Goal: Ask a question

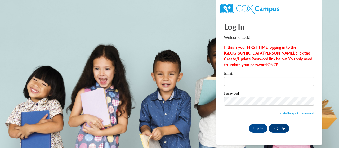
select select "English"
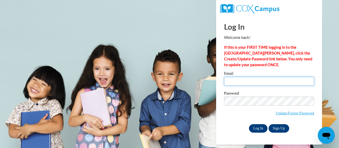
type input "[EMAIL_ADDRESS][DOMAIN_NAME]"
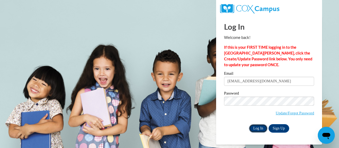
click at [260, 127] on input "Log In" at bounding box center [258, 128] width 19 height 8
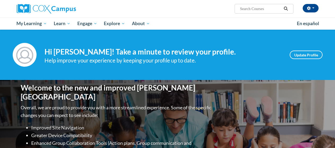
select select "English"
click at [314, 9] on button "button" at bounding box center [311, 8] width 16 height 8
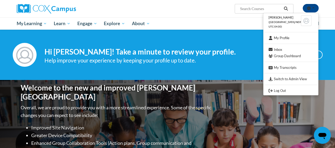
click at [325, 135] on icon "Open messaging window" at bounding box center [322, 136] width 8 height 6
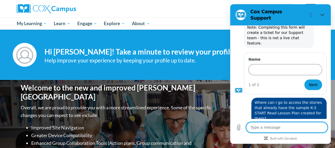
scroll to position [50, 0]
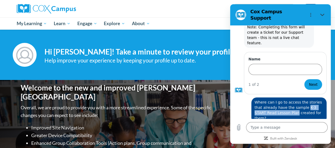
drag, startPoint x: 303, startPoint y: 98, endPoint x: 294, endPoint y: 104, distance: 10.5
click at [294, 104] on span "Where can I go to access the stories that already have the sample K-3 START Rea…" at bounding box center [289, 110] width 69 height 20
copy span "K-3 START Read Lesson Plan"
type textarea "x"
